Goal: Task Accomplishment & Management: Complete application form

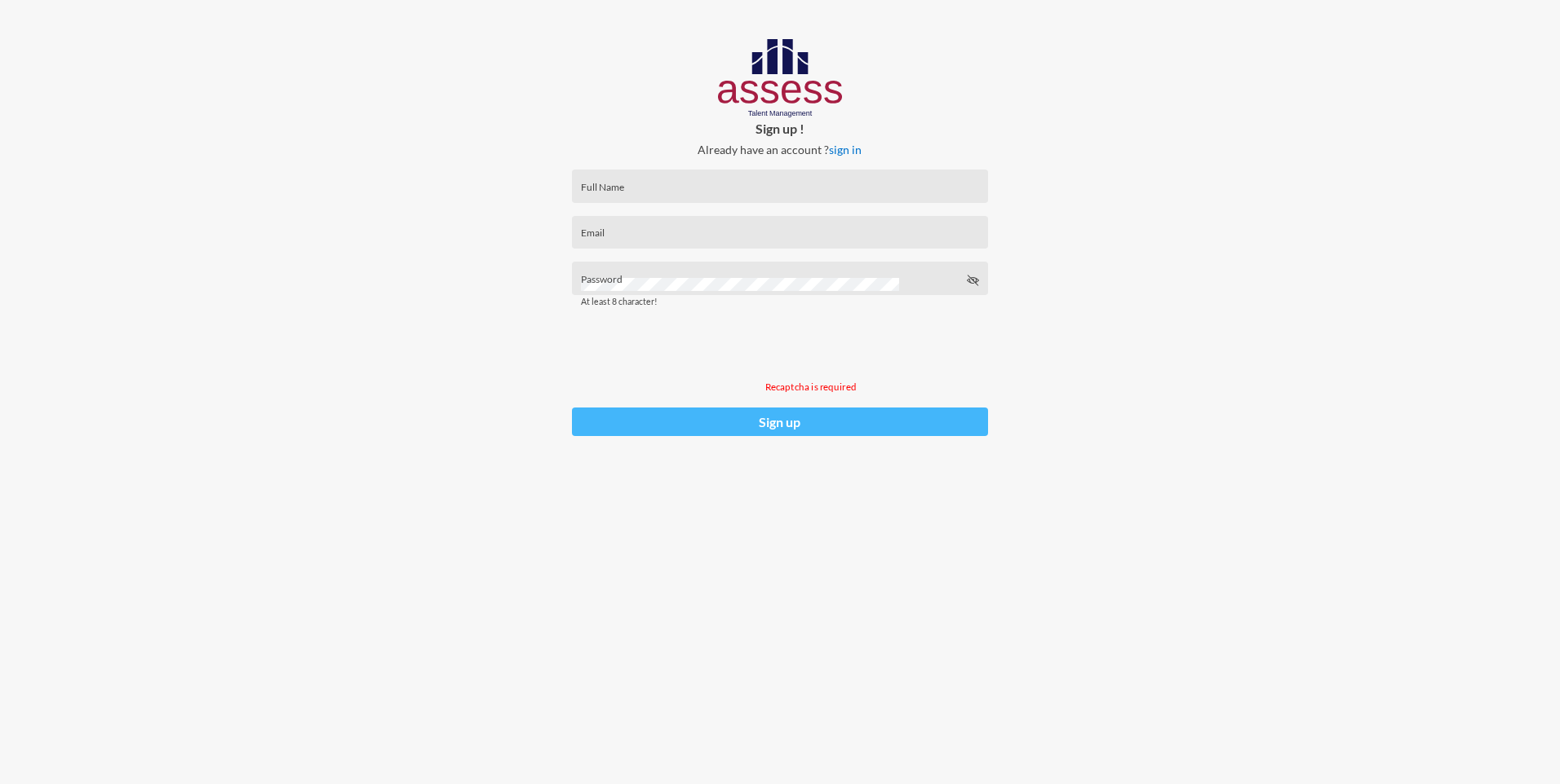
click at [794, 423] on button "Sign up" at bounding box center [779, 421] width 415 height 28
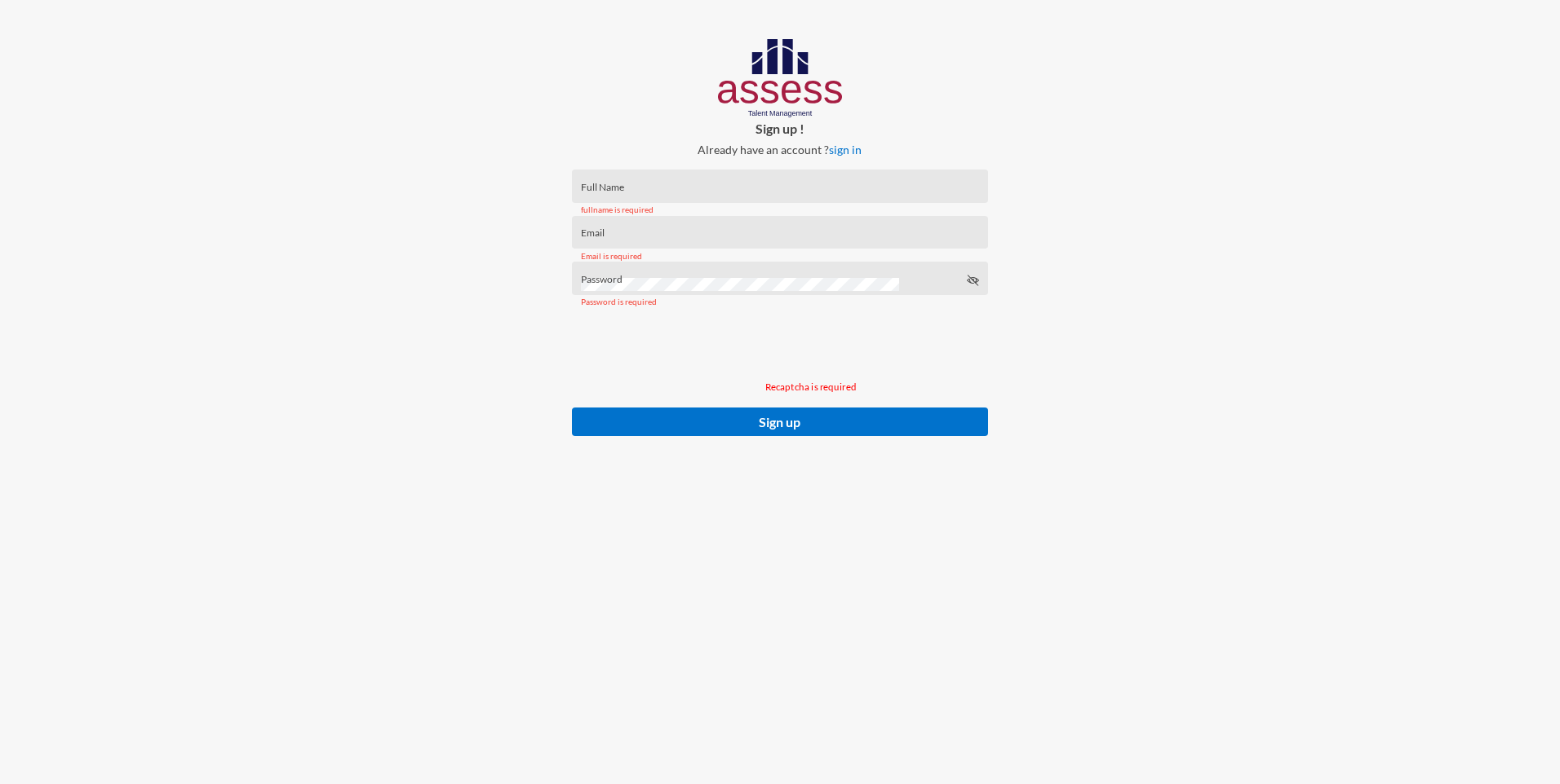
click at [924, 195] on div "fullname is required" at bounding box center [779, 209] width 415 height 34
click at [657, 184] on div "Full Name" at bounding box center [780, 190] width 398 height 24
type input "yasminesamirsaad"
click at [636, 231] on div "Email" at bounding box center [780, 236] width 398 height 24
click at [616, 240] on input "[MEDICAL_DATA][EMAIL_ADDRESS][DOMAIN_NAME]" at bounding box center [780, 238] width 398 height 13
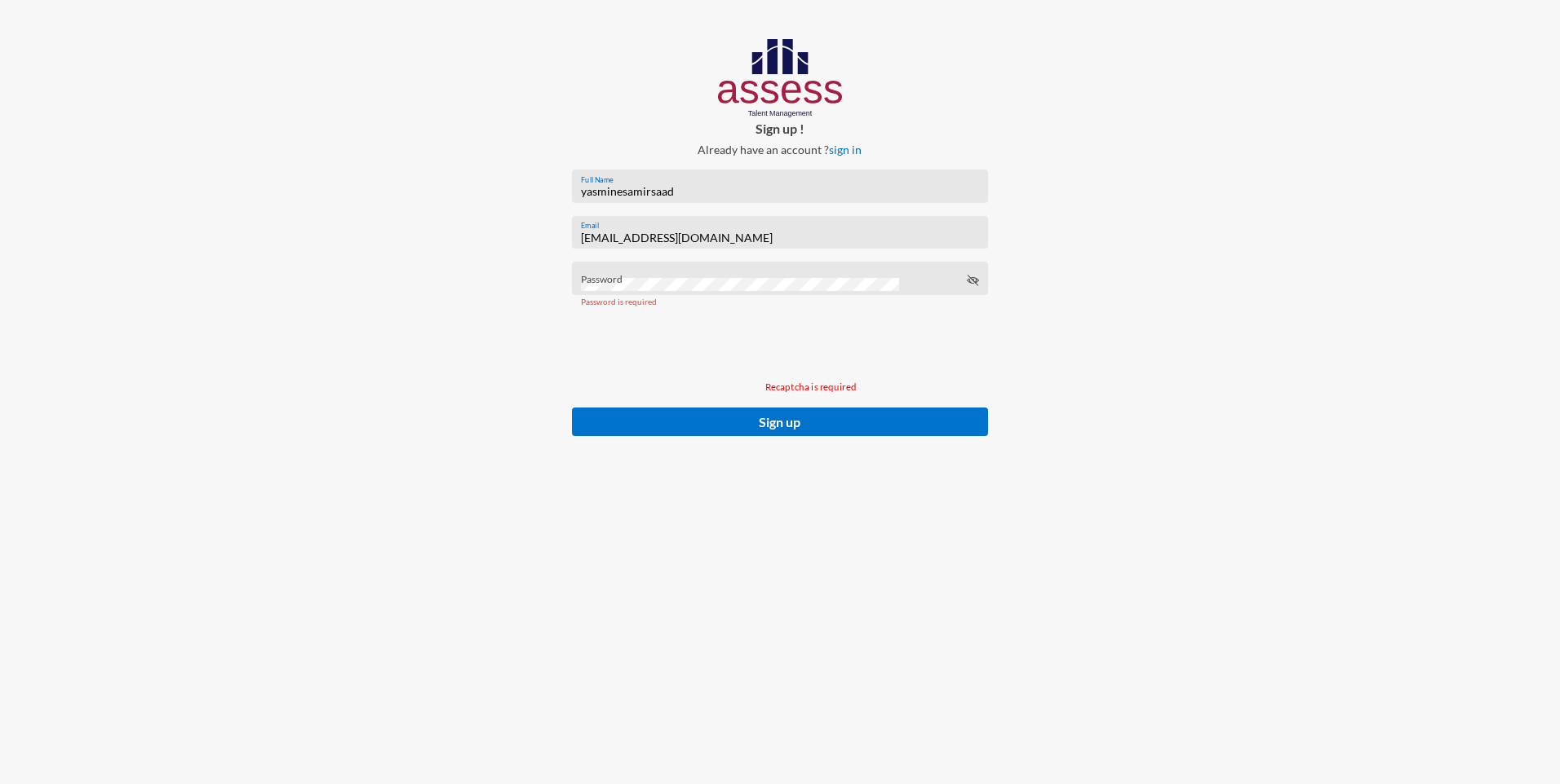
type input "[EMAIL_ADDRESS][DOMAIN_NAME]"
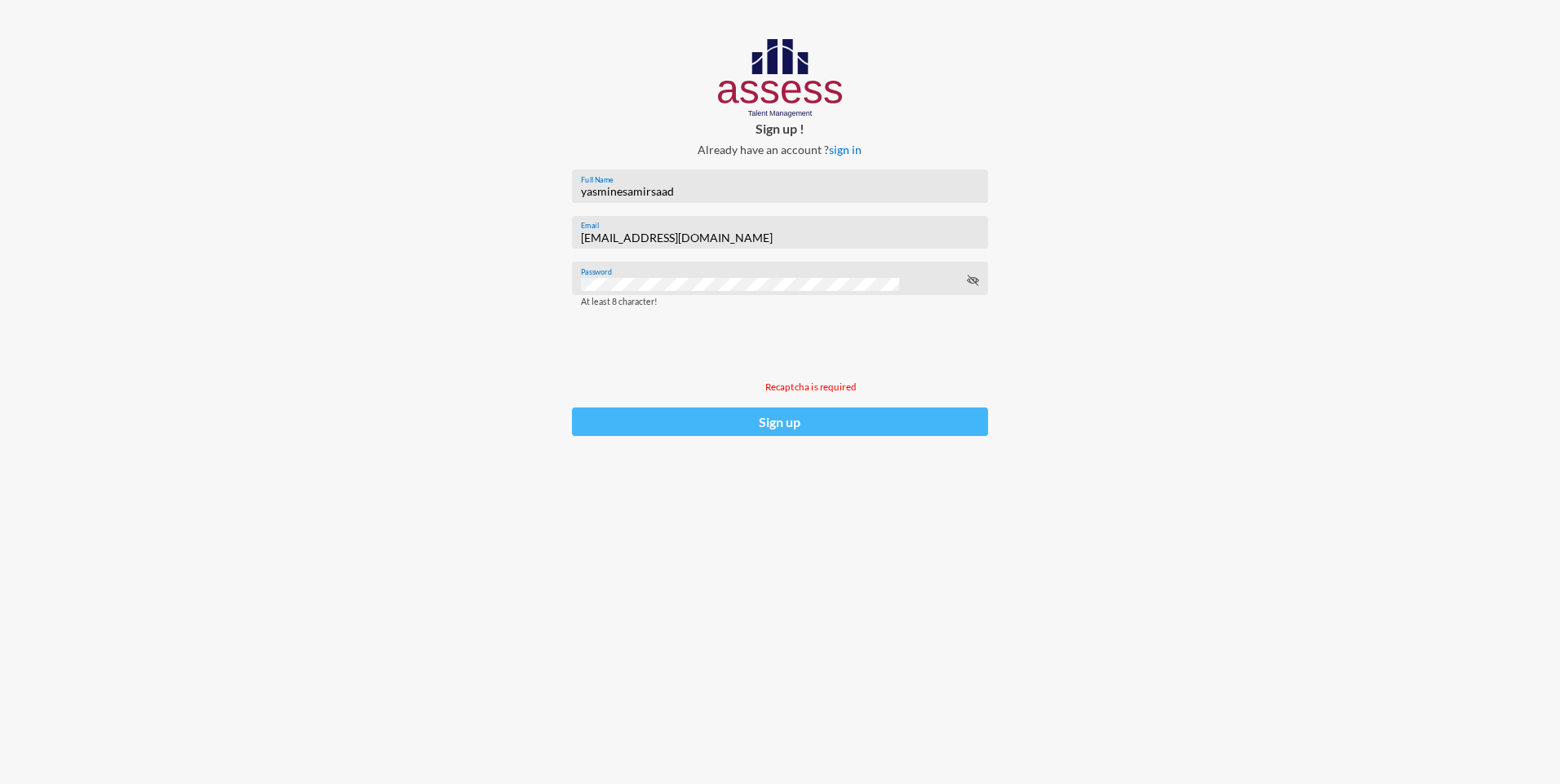
click at [794, 420] on button "Sign up" at bounding box center [779, 421] width 415 height 28
click at [796, 432] on button "Sign up" at bounding box center [779, 421] width 415 height 28
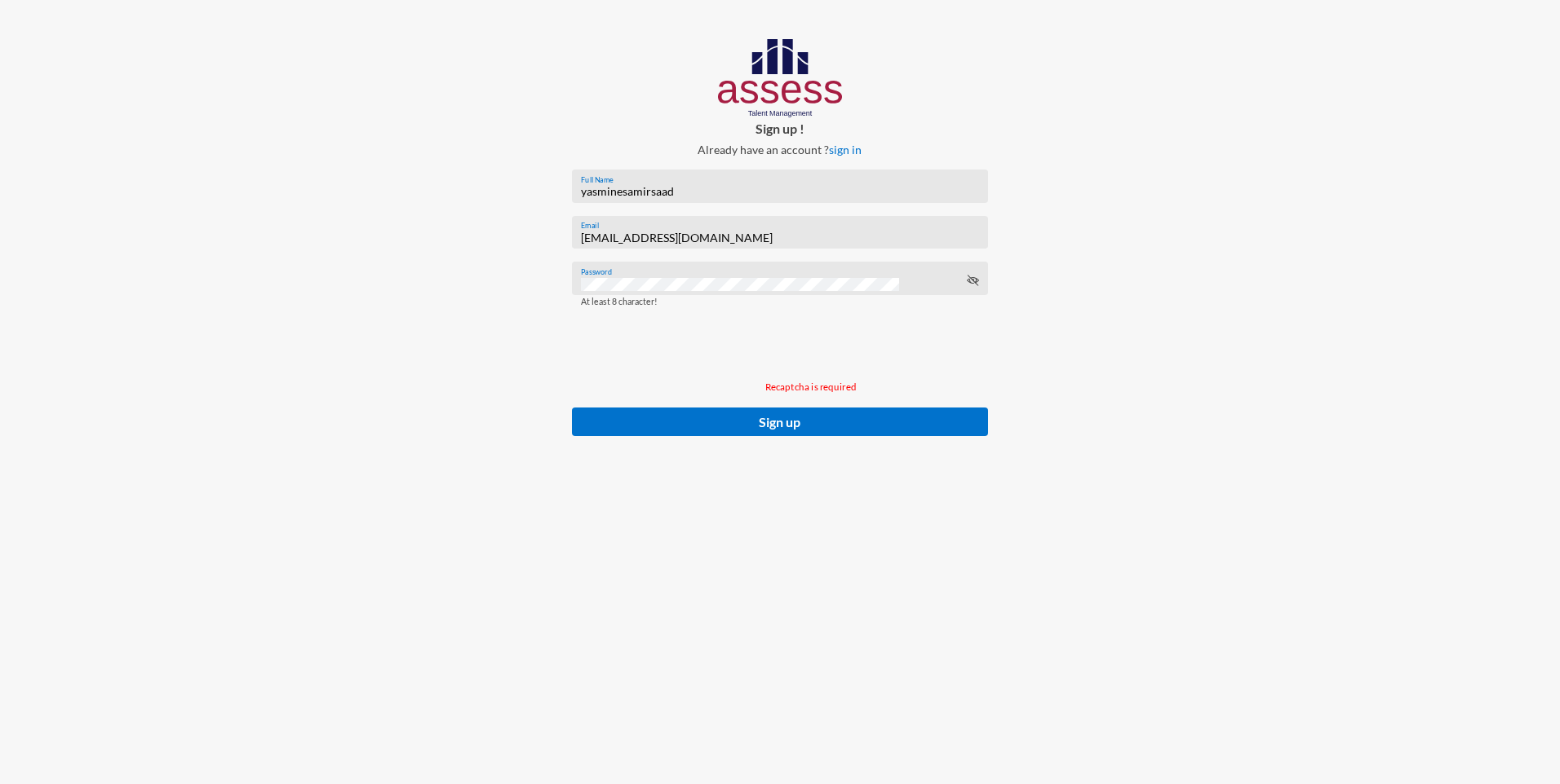
click at [970, 283] on icon at bounding box center [972, 280] width 13 height 13
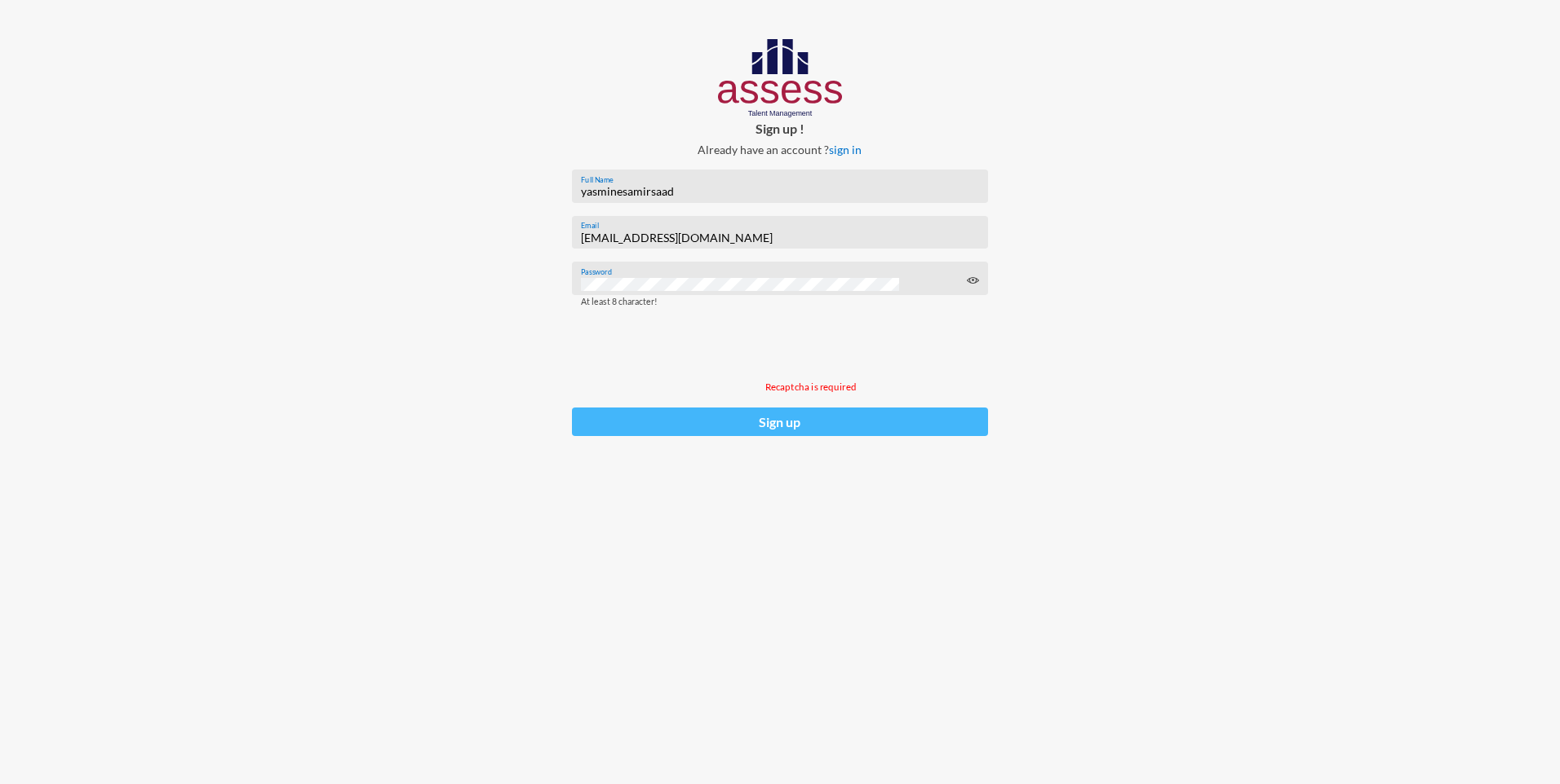
click at [774, 419] on button "Sign up" at bounding box center [779, 421] width 415 height 28
